Goal: Navigation & Orientation: Find specific page/section

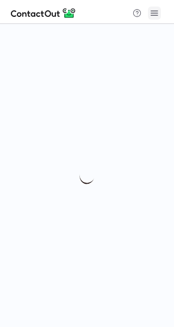
click at [155, 16] on span at bounding box center [154, 13] width 9 height 9
click at [154, 13] on span at bounding box center [154, 13] width 9 height 9
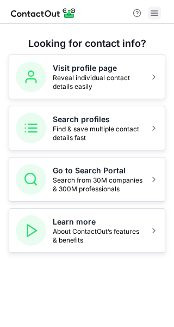
click at [157, 15] on span at bounding box center [154, 13] width 9 height 9
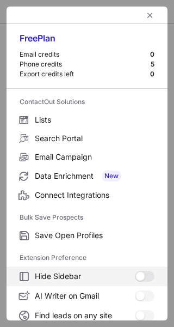
click at [137, 278] on div at bounding box center [145, 276] width 20 height 11
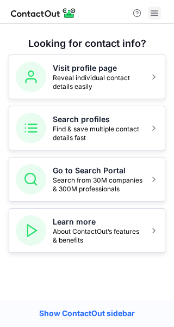
click at [153, 12] on span at bounding box center [154, 13] width 9 height 9
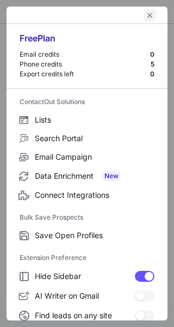
click at [146, 16] on span "left-button" at bounding box center [150, 15] width 9 height 9
